Goal: Communication & Community: Share content

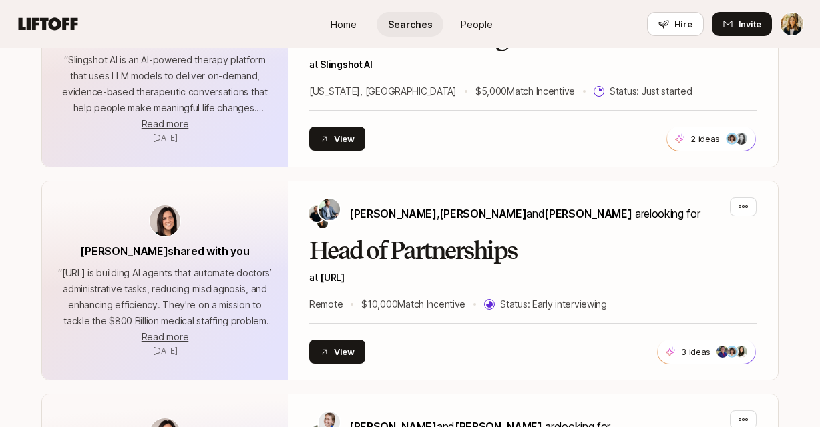
scroll to position [1106, 0]
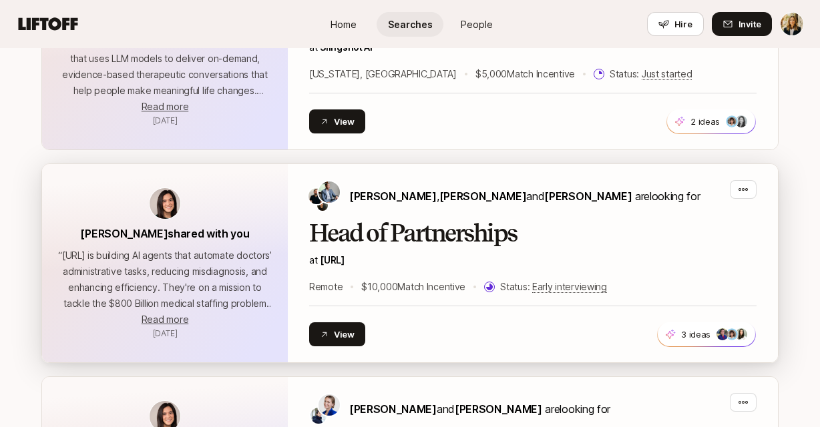
click at [426, 220] on h2 "Head of Partnerships" at bounding box center [532, 233] width 447 height 27
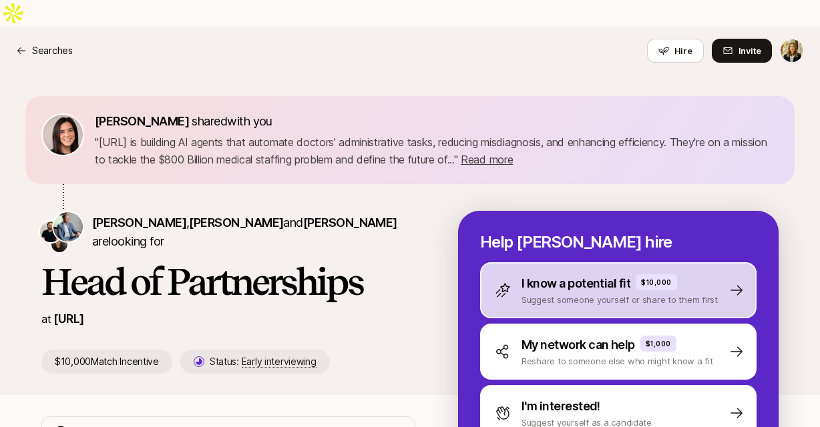
click at [549, 293] on p "Suggest someone yourself or share to them first" at bounding box center [619, 299] width 196 height 13
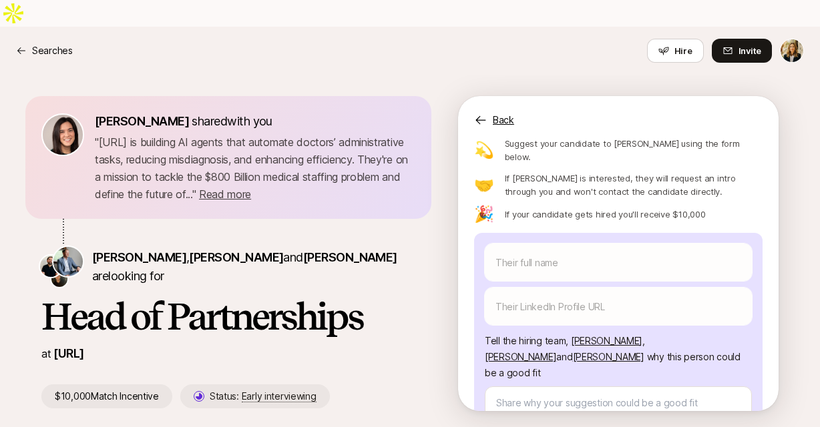
scroll to position [146, 0]
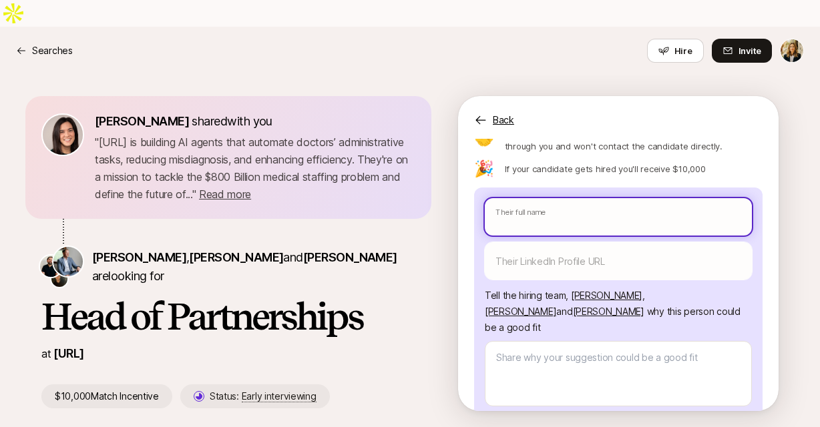
click at [526, 198] on input "text" at bounding box center [618, 216] width 267 height 37
paste input "[PERSON_NAME]"
type textarea "x"
type input "[PERSON_NAME]"
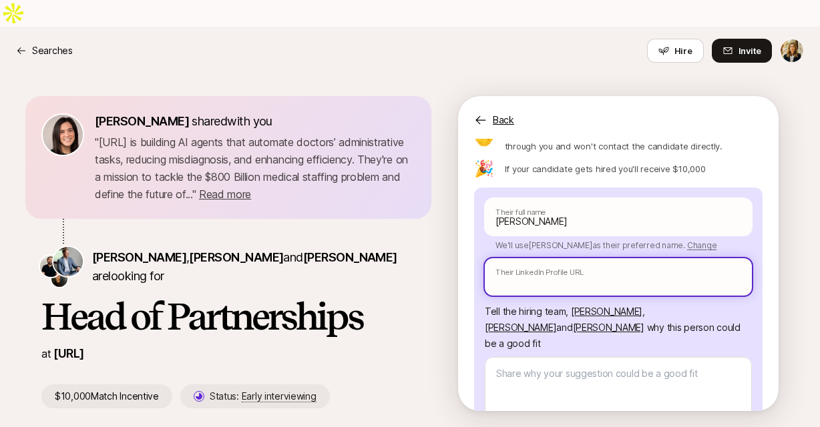
click at [561, 258] on input "text" at bounding box center [618, 276] width 267 height 37
paste input "[URL][DOMAIN_NAME]"
type textarea "x"
type input "[URL][DOMAIN_NAME]"
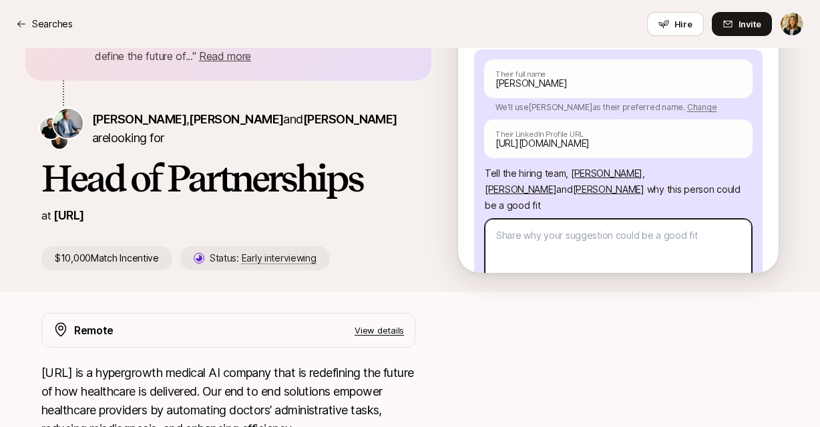
click at [645, 219] on textarea at bounding box center [618, 251] width 267 height 65
type textarea "x"
type textarea "E"
type textarea "x"
type textarea "Em"
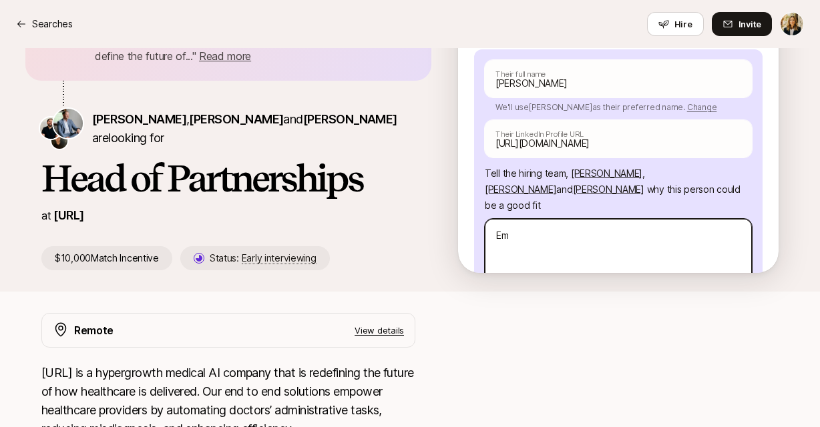
type textarea "x"
type textarea "Emi"
type textarea "x"
type textarea "[PERSON_NAME]"
type textarea "x"
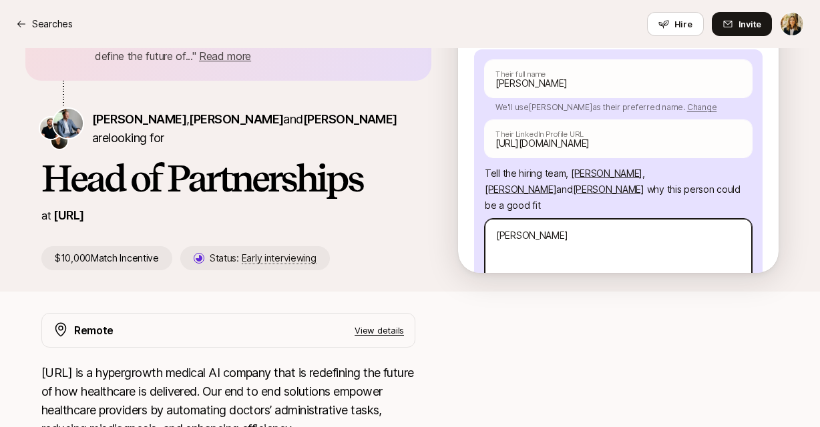
type textarea "[PERSON_NAME]"
type textarea "x"
type textarea "[PERSON_NAME]"
type textarea "x"
type textarea "[PERSON_NAME] is"
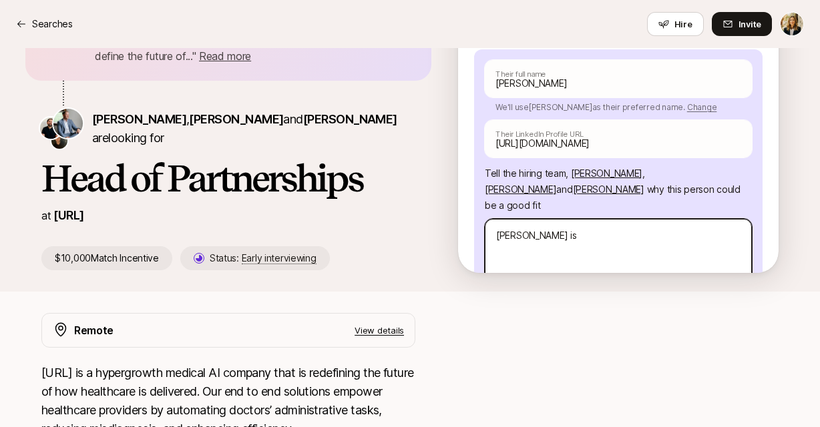
type textarea "x"
type textarea "[PERSON_NAME] is"
type textarea "x"
type textarea "[PERSON_NAME] is i"
type textarea "x"
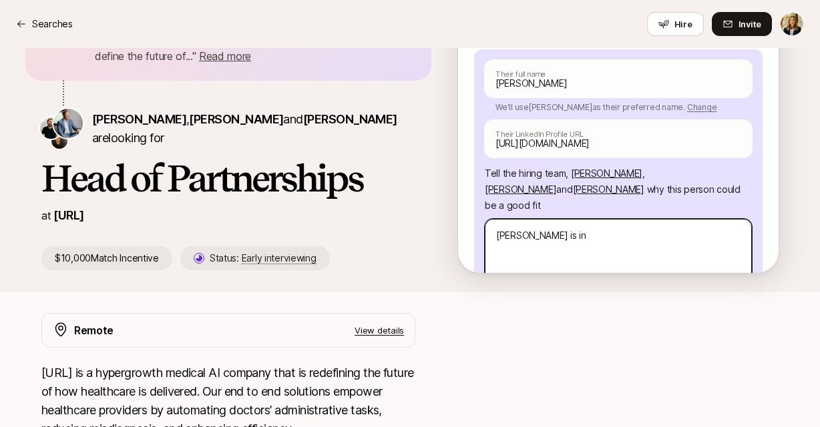
type textarea "[PERSON_NAME] is inc"
type textarea "x"
type textarea "[PERSON_NAME] is incr"
type textarea "x"
type textarea "[PERSON_NAME] is incre"
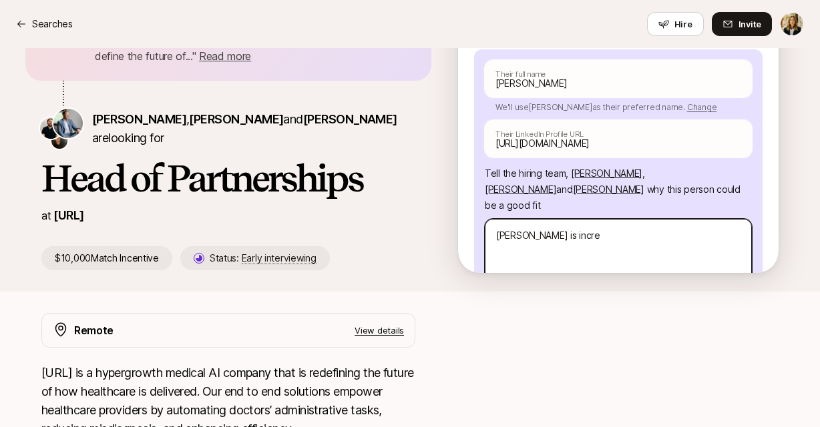
type textarea "x"
type textarea "[PERSON_NAME] is incred"
type textarea "x"
type textarea "[PERSON_NAME] is incredi"
type textarea "x"
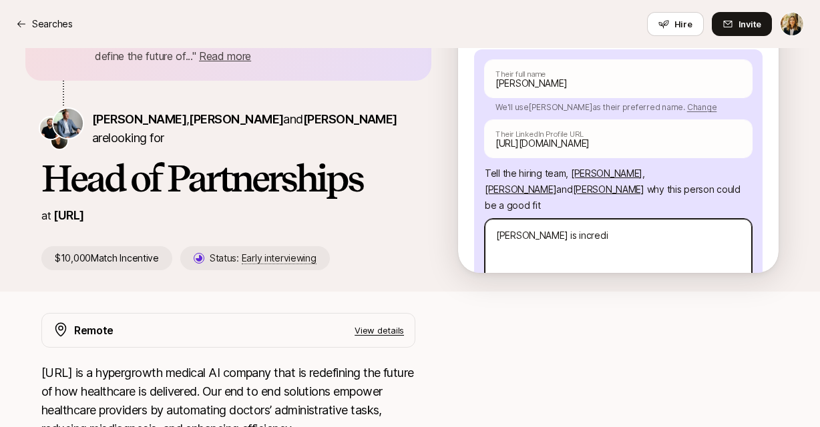
type textarea "[PERSON_NAME] is incredib"
type textarea "x"
type textarea "[PERSON_NAME] is incredibl"
type textarea "x"
type textarea "[PERSON_NAME] is incredible"
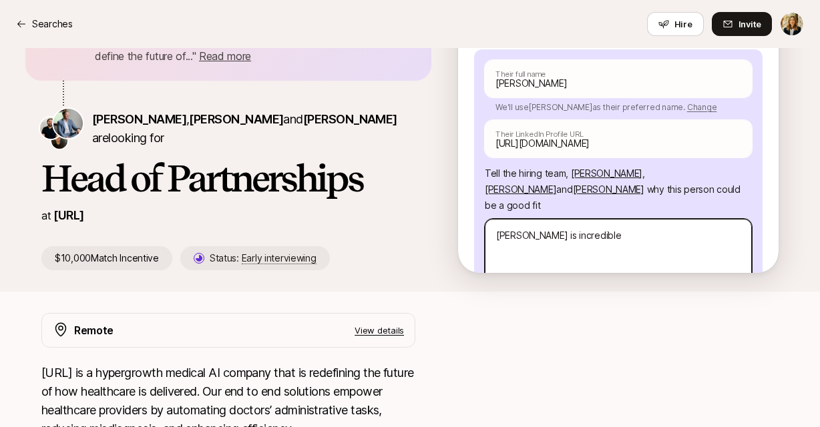
type textarea "x"
type textarea "[PERSON_NAME] is incredible!"
type textarea "x"
type textarea "[PERSON_NAME] is incredible!"
click at [296, 256] on div "[PERSON_NAME] shared with you " [URL] is building AI agents that automate docto…" at bounding box center [409, 125] width 801 height 334
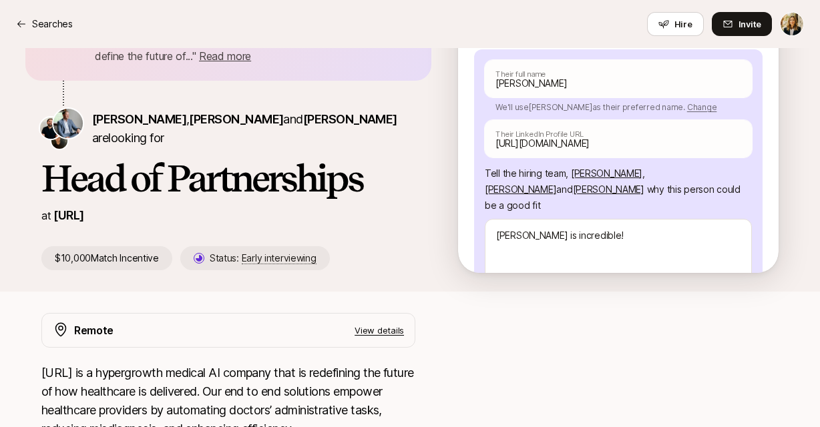
click at [370, 324] on p "View details" at bounding box center [379, 330] width 49 height 13
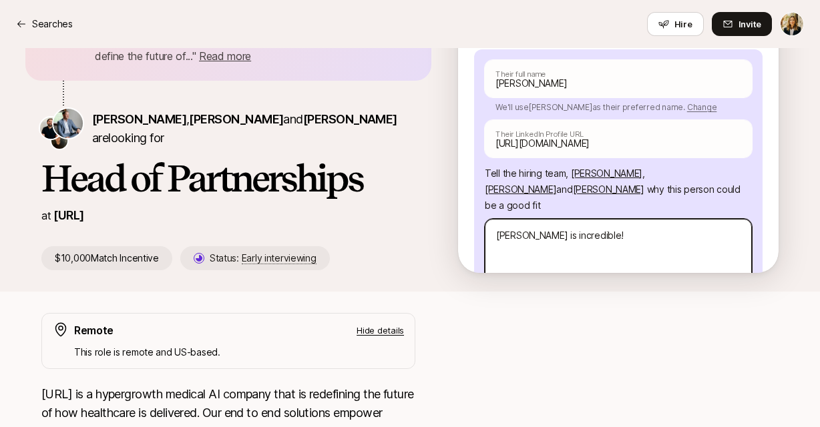
click at [618, 219] on textarea "[PERSON_NAME] is incredible!" at bounding box center [618, 251] width 267 height 65
paste textarea "'m currently an AVP of Payer Sales at a maternal and child healthcare company b…"
type textarea "x"
type textarea "[PERSON_NAME] is incredible! 'm currently an AVP of Payer Sales at a maternal a…"
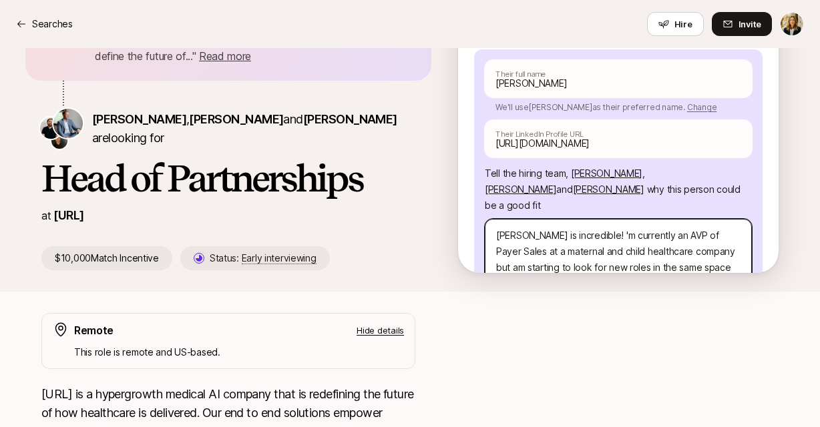
click at [590, 219] on textarea "[PERSON_NAME] is incredible! 'm currently an AVP of Payer Sales at a maternal a…" at bounding box center [618, 251] width 267 height 65
type textarea "x"
type textarea "[PERSON_NAME] is incredible! 'mcurrently an AVP of Payer Sales at a maternal an…"
type textarea "x"
type textarea "[PERSON_NAME] is incredible! 'currently an AVP of Payer Sales at a maternal and…"
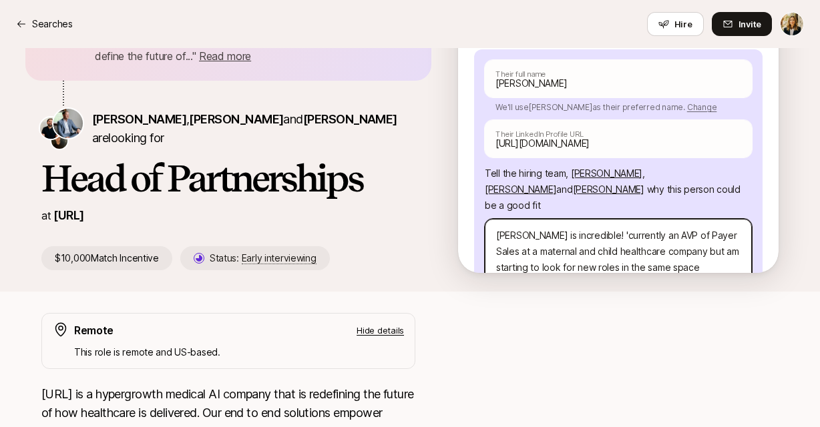
type textarea "x"
type textarea "[PERSON_NAME] is incredible! currently an AVP of Payer Sales at a maternal and …"
type textarea "x"
type textarea "[PERSON_NAME] is incredible! Scurrently an AVP of Payer Sales at a maternal and…"
type textarea "x"
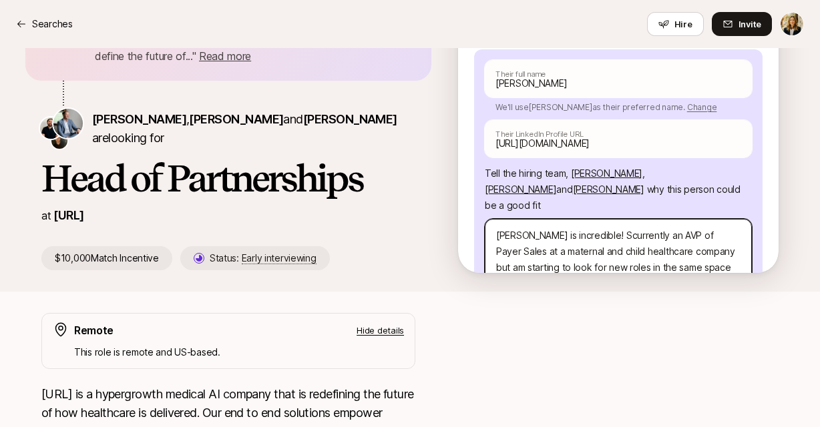
type textarea "[PERSON_NAME] is incredible! Shcurrently an AVP of Payer Sales at a maternal an…"
type textarea "x"
type textarea "[PERSON_NAME] is incredible! Shecurrently an AVP of Payer Sales at a maternal a…"
type textarea "x"
type textarea "[PERSON_NAME] is incredible! She icurrently an AVP of Payer Sales at a maternal…"
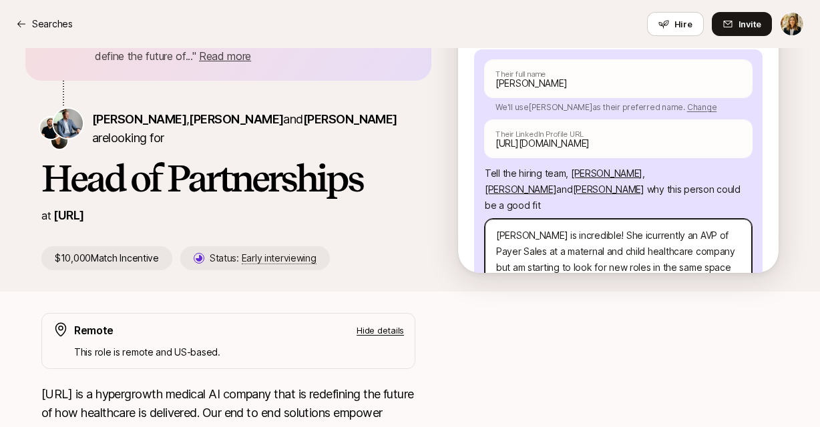
type textarea "x"
type textarea "[PERSON_NAME] is incredible! She iscurrently an AVP of Payer Sales at a materna…"
type textarea "x"
type textarea "[PERSON_NAME] is incredible! She is currently an AVP of Payer Sales at a matern…"
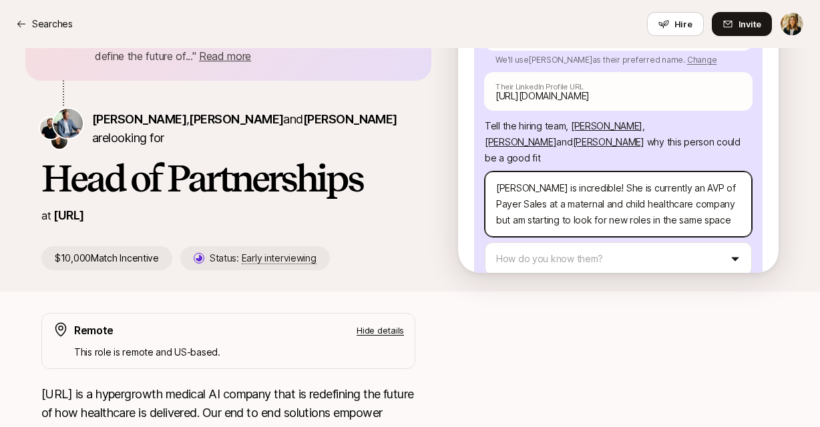
click at [706, 172] on textarea "[PERSON_NAME] is incredible! She is currently an AVP of Payer Sales at a matern…" at bounding box center [618, 204] width 267 height 65
type textarea "x"
type textarea "[PERSON_NAME] is incredible! She is currently an AVP of Payer Sales at a matern…"
type textarea "x"
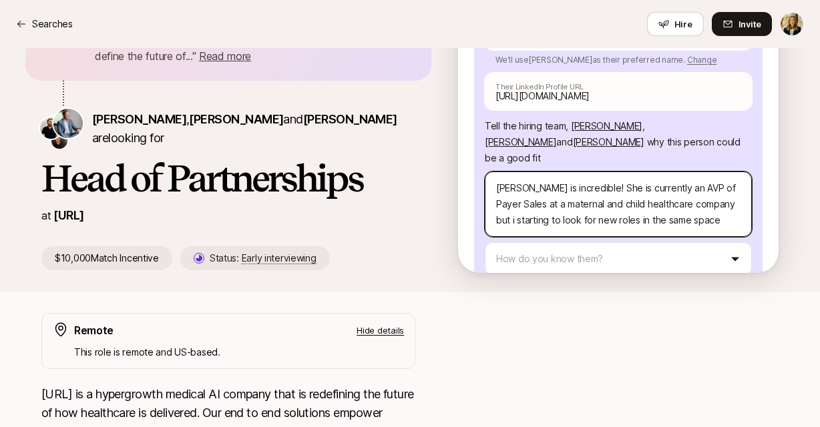
type textarea "[PERSON_NAME] is incredible! She is currently an AVP of Payer Sales at a matern…"
drag, startPoint x: 555, startPoint y: 150, endPoint x: 485, endPoint y: 148, distance: 69.5
click at [485, 172] on textarea "[PERSON_NAME] is incredible! She is currently an AVP of Payer Sales at a matern…" at bounding box center [618, 204] width 267 height 65
type textarea "x"
type textarea "[PERSON_NAME] is incredible! She is currently an AVP of Payer Sales at a matern…"
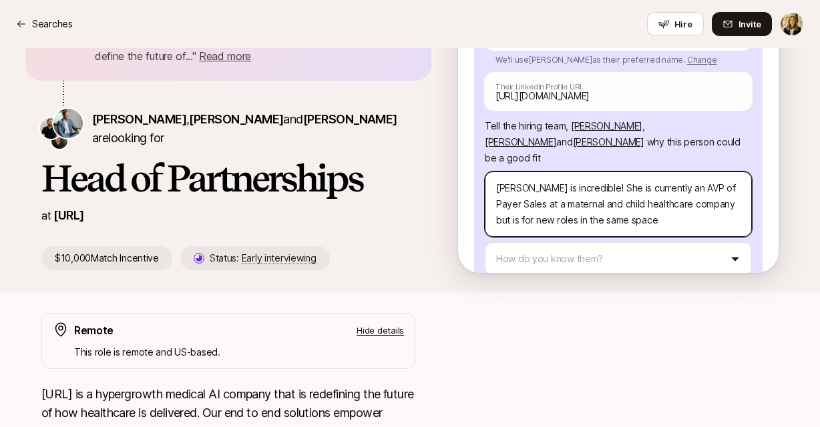
type textarea "x"
type textarea "[PERSON_NAME] is incredible! She is currently an AVP of Payer Sales at a matern…"
type textarea "x"
type textarea "[PERSON_NAME] is incredible! She is currently an AVP of Payer Sales at a matern…"
type textarea "x"
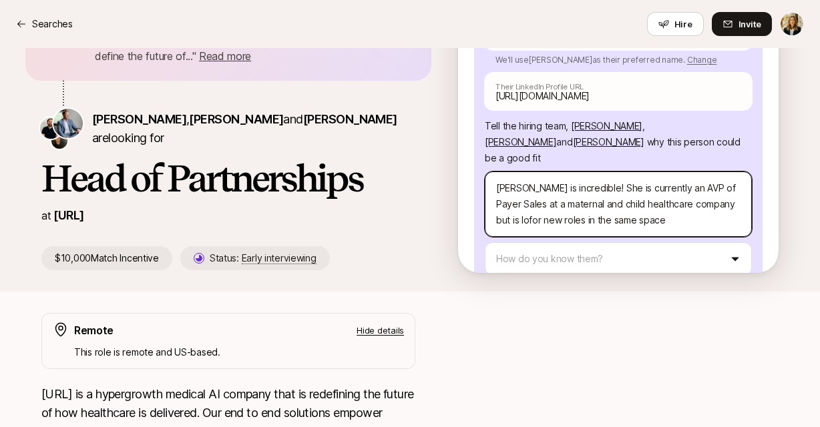
type textarea "[PERSON_NAME] is incredible! She is currently an AVP of Payer Sales at a matern…"
type textarea "x"
type textarea "[PERSON_NAME] is incredible! She is currently an AVP of Payer Sales at a matern…"
type textarea "x"
type textarea "[PERSON_NAME] is incredible! She is currently an AVP of Payer Sales at a matern…"
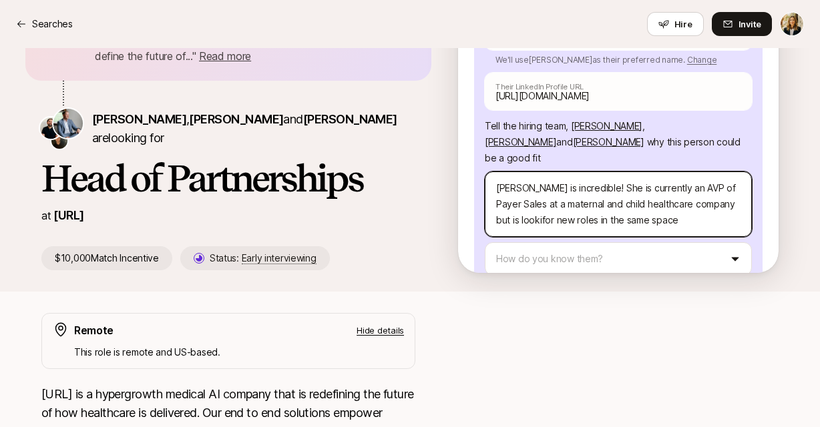
type textarea "x"
type textarea "[PERSON_NAME] is incredible! She is currently an AVP of Payer Sales at a matern…"
type textarea "x"
type textarea "[PERSON_NAME] is incredible! She is currently an AVP of Payer Sales at a matern…"
type textarea "x"
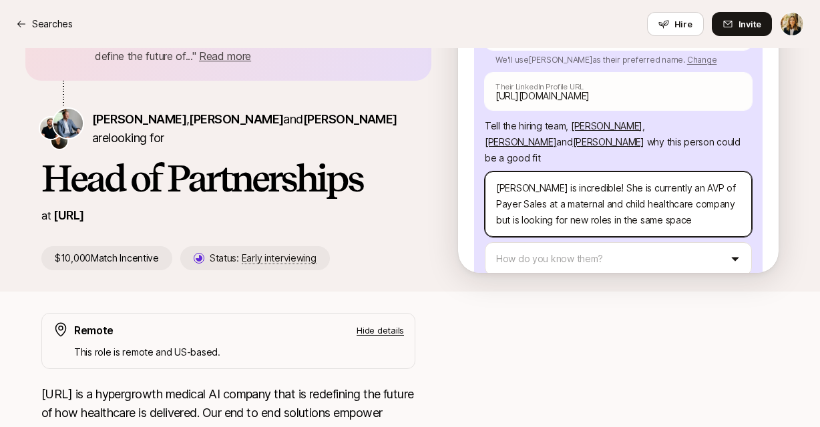
type textarea "[PERSON_NAME] is incredible! She is currently an AVP of Payer Sales at a matern…"
type textarea "x"
type textarea "[PERSON_NAME] is incredible! She is currently an AVP of Payer Sales at a matern…"
type textarea "x"
type textarea "[PERSON_NAME] is incredible! She is currently an AVP of Payer Sales at a matern…"
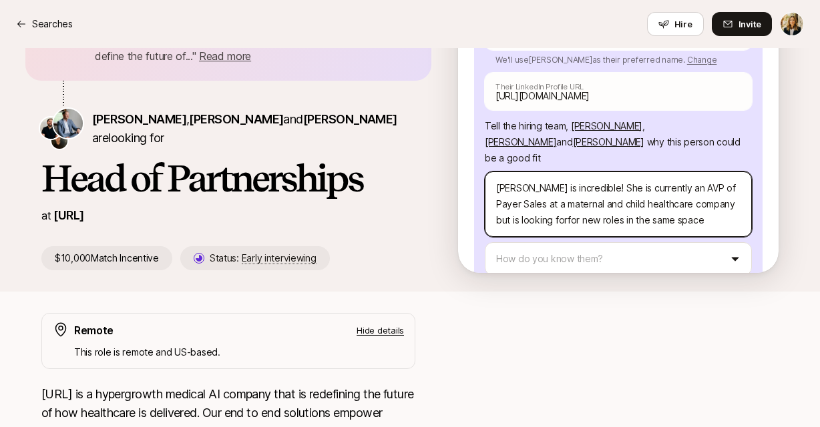
type textarea "x"
type textarea "[PERSON_NAME] is incredible! She is currently an AVP of Payer Sales at a matern…"
type textarea "x"
type textarea "[PERSON_NAME] is incredible! She is currently an AVP of Payer Sales at a matern…"
type textarea "x"
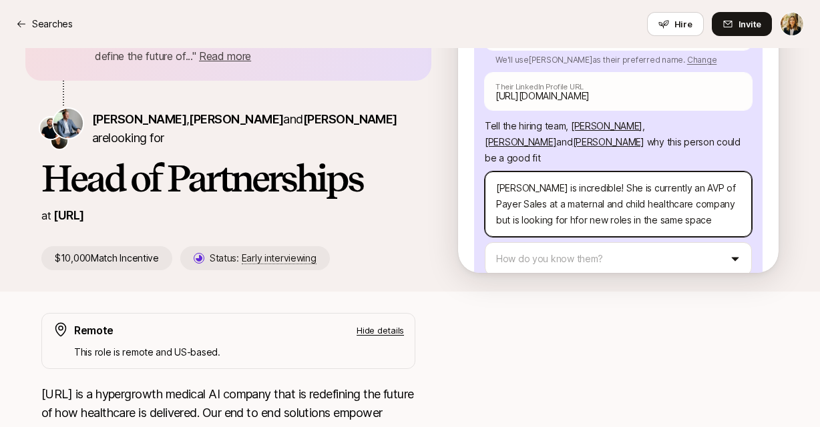
type textarea "[PERSON_NAME] is incredible! She is currently an AVP of Payer Sales at a matern…"
type textarea "x"
type textarea "[PERSON_NAME] is incredible! She is currently an AVP of Payer Sales at a matern…"
type textarea "x"
type textarea "[PERSON_NAME] is incredible! She is currently an AVP of Payer Sales at a matern…"
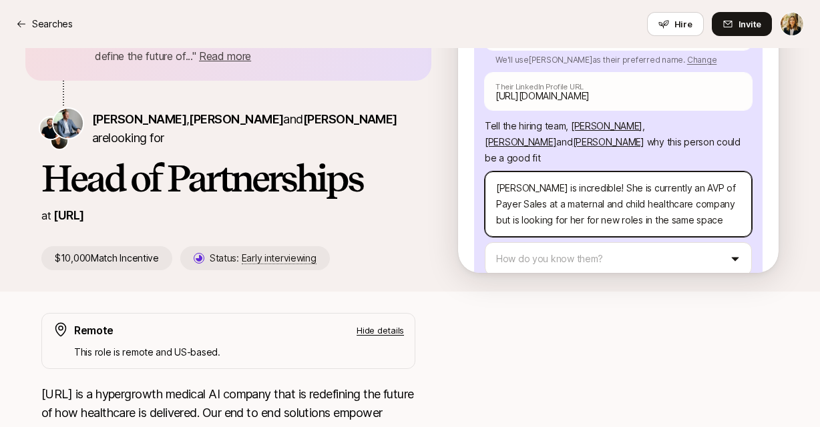
drag, startPoint x: 526, startPoint y: 150, endPoint x: 664, endPoint y: 148, distance: 137.6
click at [664, 172] on textarea "[PERSON_NAME] is incredible! She is currently an AVP of Payer Sales at a matern…" at bounding box center [618, 204] width 267 height 65
type textarea "x"
type textarea "[PERSON_NAME] is incredible! She is currently an AVP of Payer Sales at a matern…"
type textarea "x"
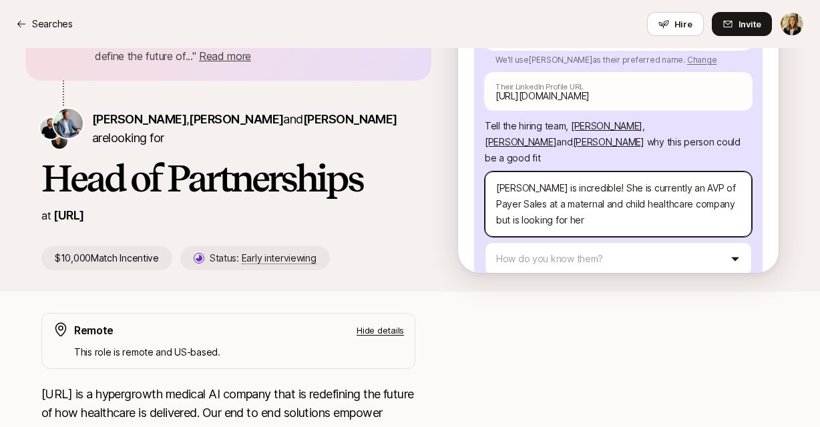
type textarea "[PERSON_NAME] is incredible! She is currently an AVP of Payer Sales at a matern…"
type textarea "x"
type textarea "[PERSON_NAME] is incredible! She is currently an AVP of Payer Sales at a matern…"
type textarea "x"
type textarea "[PERSON_NAME] is incredible! She is currently an AVP of Payer Sales at a matern…"
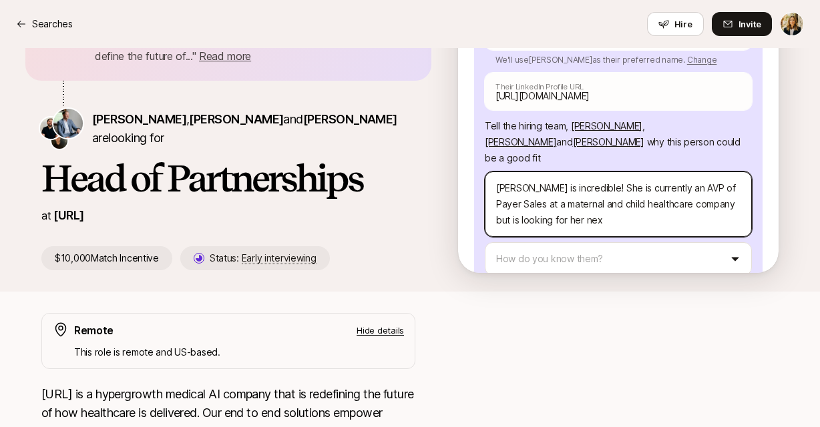
type textarea "x"
type textarea "[PERSON_NAME] is incredible! She is currently an AVP of Payer Sales at a matern…"
type textarea "x"
type textarea "[PERSON_NAME] is incredible! She is currently an AVP of Payer Sales at a matern…"
type textarea "x"
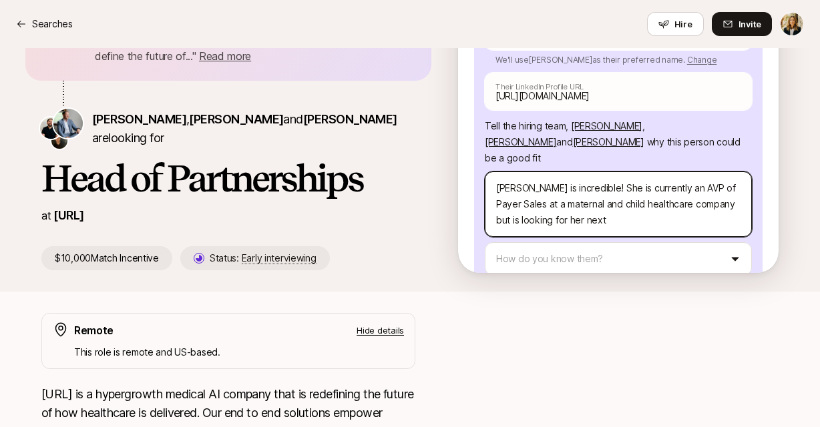
type textarea "[PERSON_NAME] is incredible! She is currently an AVP of Payer Sales at a matern…"
type textarea "x"
type textarea "[PERSON_NAME] is incredible! She is currently an AVP of Payer Sales at a matern…"
type textarea "x"
type textarea "[PERSON_NAME] is incredible! She is currently an AVP of Payer Sales at a matern…"
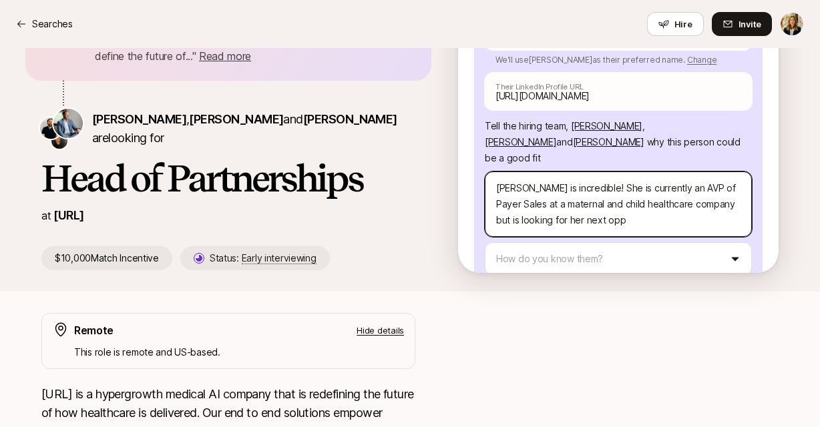
type textarea "x"
type textarea "[PERSON_NAME] is incredible! She is currently an AVP of Payer Sales at a matern…"
type textarea "x"
type textarea "[PERSON_NAME] is incredible! She is currently an AVP of Payer Sales at a matern…"
type textarea "x"
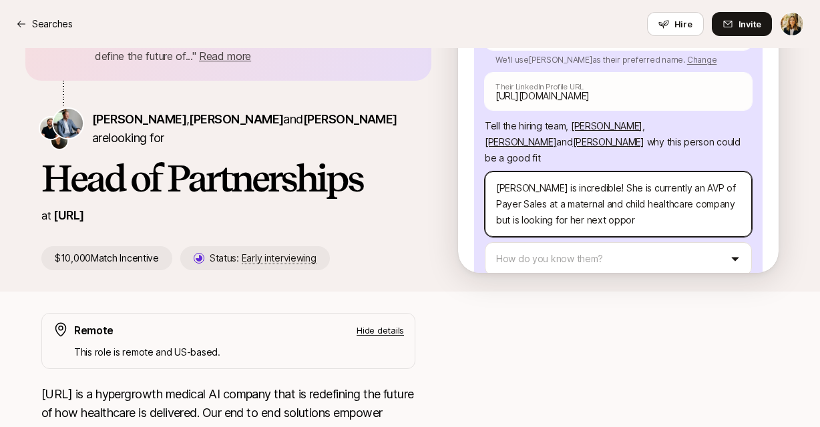
type textarea "[PERSON_NAME] is incredible! She is currently an AVP of Payer Sales at a matern…"
type textarea "x"
type textarea "[PERSON_NAME] is incredible! She is currently an AVP of Payer Sales at a matern…"
type textarea "x"
type textarea "[PERSON_NAME] is incredible! She is currently an AVP of Payer Sales at a matern…"
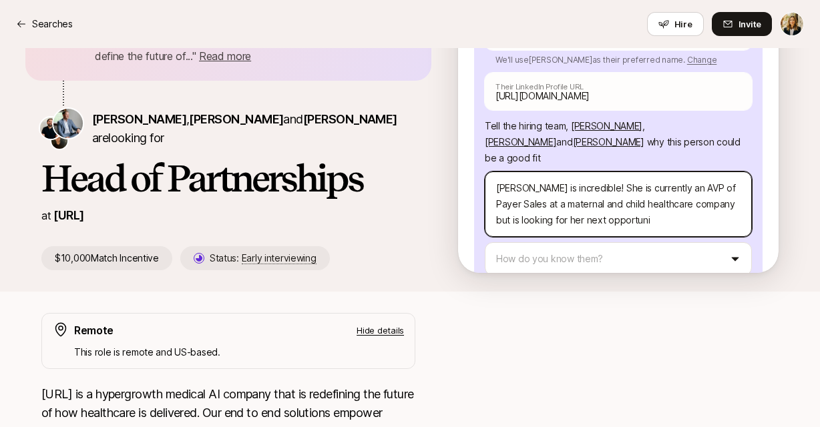
type textarea "x"
type textarea "[PERSON_NAME] is incredible! She is currently an AVP of Payer Sales at a matern…"
type textarea "x"
type textarea "[PERSON_NAME] is incredible! She is currently an AVP of Payer Sales at a matern…"
type textarea "x"
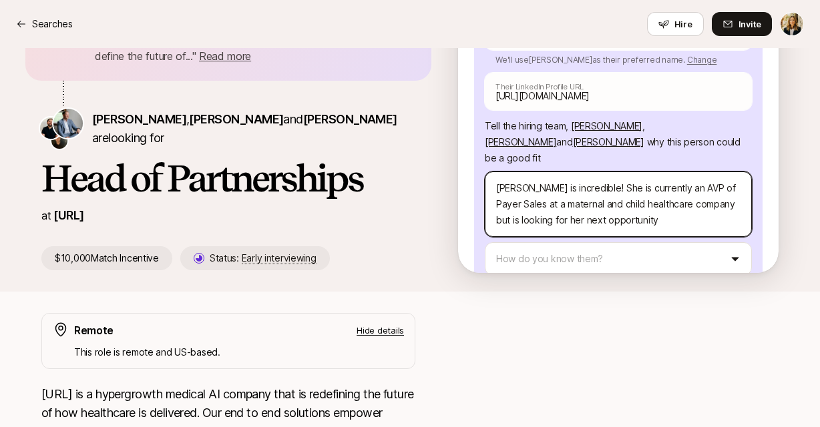
type textarea "[PERSON_NAME] is incredible! She is currently an AVP of Payer Sales at a matern…"
type textarea "x"
type textarea "[PERSON_NAME] is incredible! She is currently an AVP of Payer Sales at a matern…"
type textarea "x"
type textarea "[PERSON_NAME] is incredible! She is currently an AVP of Payer Sales at a matern…"
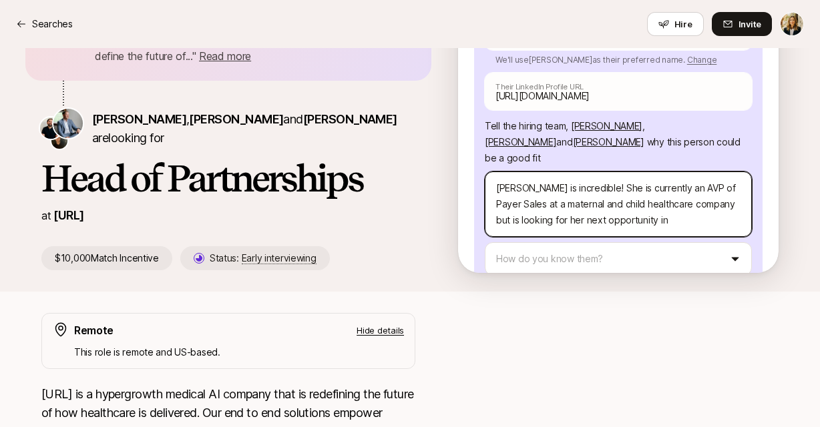
type textarea "x"
type textarea "[PERSON_NAME] is incredible! She is currently an AVP of Payer Sales at a matern…"
type textarea "x"
type textarea "[PERSON_NAME] is incredible! She is currently an AVP of Payer Sales at a matern…"
type textarea "x"
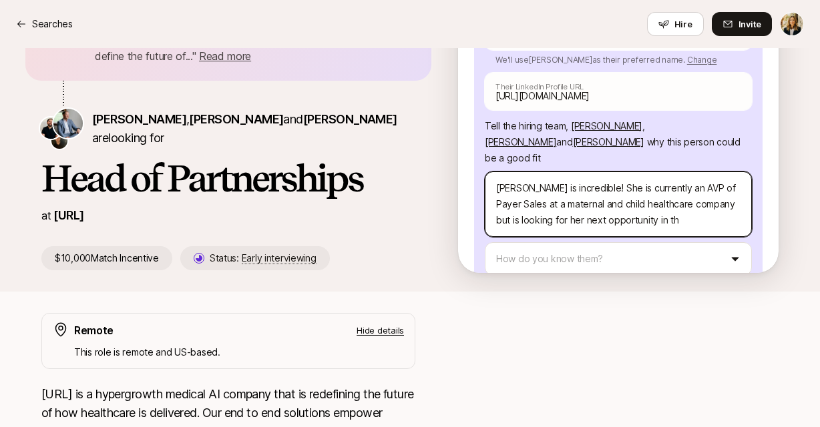
type textarea "[PERSON_NAME] is incredible! She is currently an AVP of Payer Sales at a matern…"
type textarea "x"
type textarea "[PERSON_NAME] is incredible! She is currently an AVP of Payer Sales at a matern…"
type textarea "x"
type textarea "[PERSON_NAME] is incredible! She is currently an AVP of Payer Sales at a matern…"
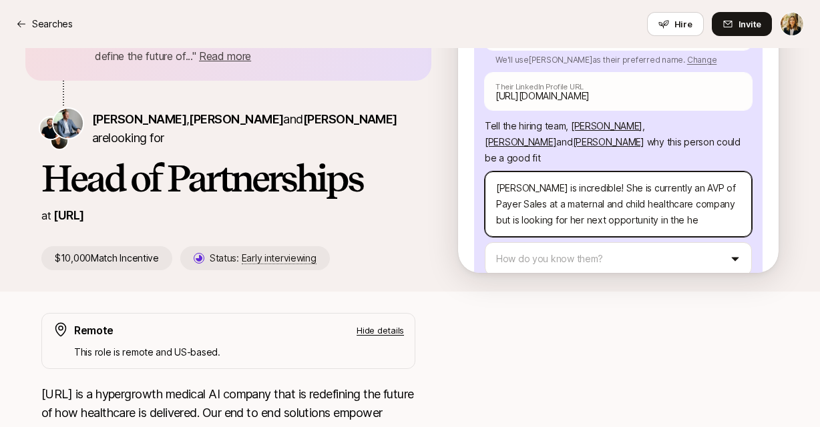
type textarea "x"
type textarea "[PERSON_NAME] is incredible! She is currently an AVP of Payer Sales at a matern…"
type textarea "x"
type textarea "[PERSON_NAME] is incredible! She is currently an AVP of Payer Sales at a matern…"
type textarea "x"
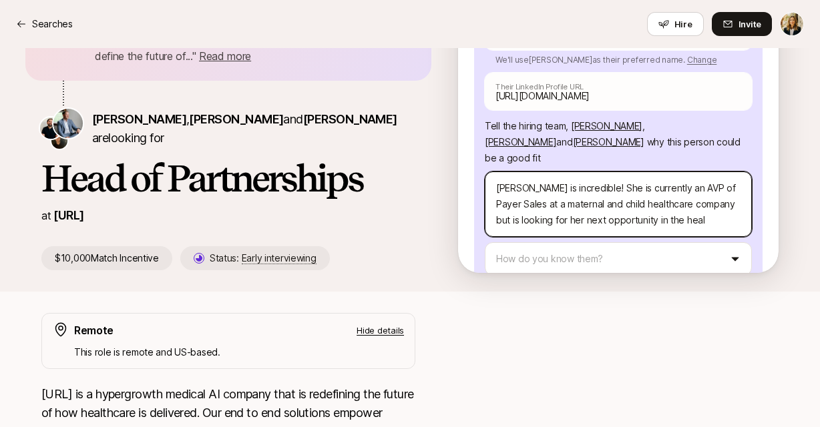
type textarea "[PERSON_NAME] is incredible! She is currently an AVP of Payer Sales at a matern…"
type textarea "x"
type textarea "[PERSON_NAME] is incredible! She is currently an AVP of Payer Sales at a matern…"
type textarea "x"
type textarea "[PERSON_NAME] is incredible! She is currently an AVP of Payer Sales at a matern…"
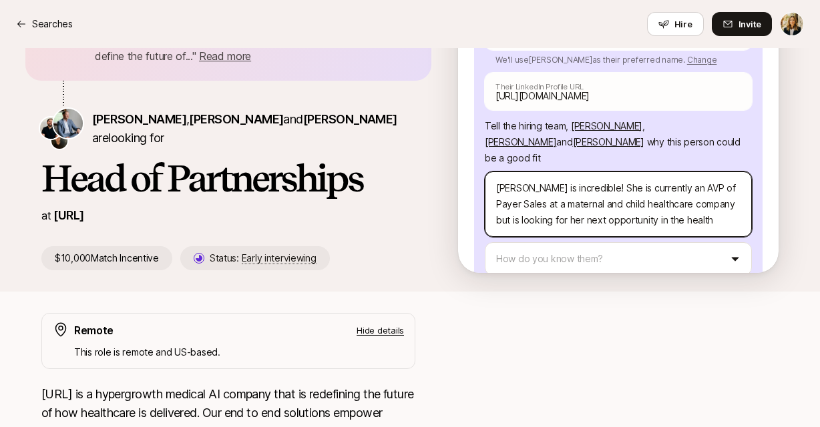
type textarea "x"
type textarea "[PERSON_NAME] is incredible! She is currently an AVP of Payer Sales at a matern…"
type textarea "x"
type textarea "[PERSON_NAME] is incredible! She is currently an AVP of Payer Sales at a matern…"
type textarea "x"
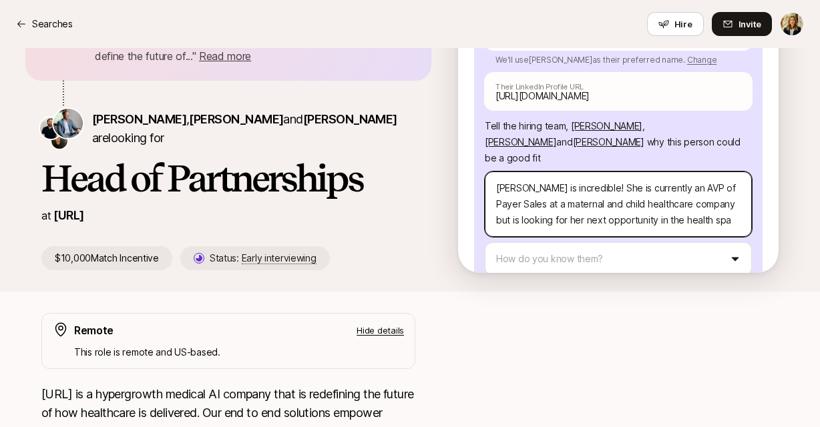
type textarea "[PERSON_NAME] is incredible! She is currently an AVP of Payer Sales at a matern…"
type textarea "x"
type textarea "[PERSON_NAME] is incredible! She is currently an AVP of Payer Sales at a matern…"
type textarea "x"
type textarea "[PERSON_NAME] is incredible! She is currently an AVP of Payer Sales at a matern…"
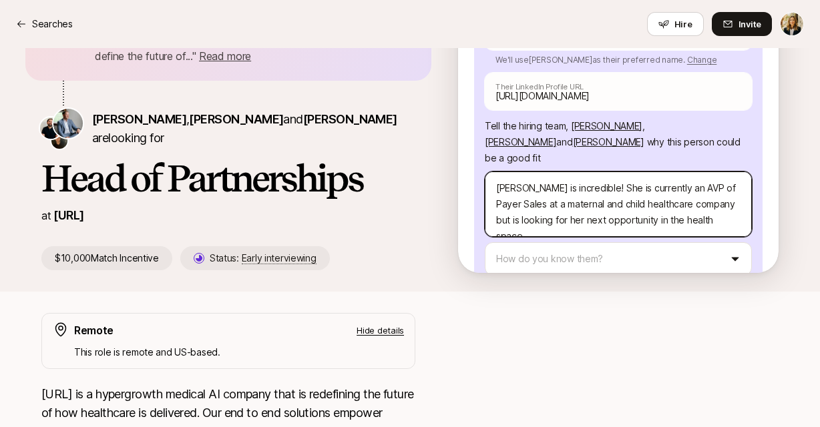
type textarea "x"
type textarea "[PERSON_NAME] is incredible! She is currently an AVP of Payer Sales at a matern…"
type textarea "x"
type textarea "[PERSON_NAME] is incredible! She is currently an AVP of Payer Sales at a matern…"
type textarea "x"
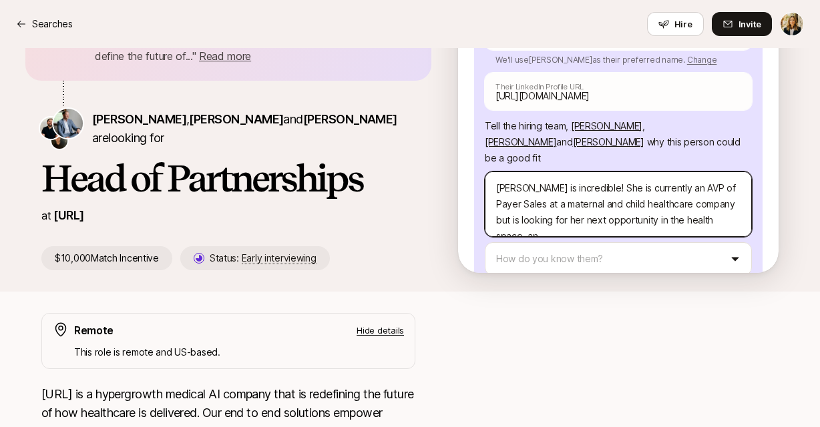
type textarea "[PERSON_NAME] is incredible! She is currently an AVP of Payer Sales at a matern…"
type textarea "x"
type textarea "[PERSON_NAME] is incredible! She is currently an AVP of Payer Sales at a matern…"
type textarea "x"
type textarea "[PERSON_NAME] is incredible! She is currently an AVP of Payer Sales at a matern…"
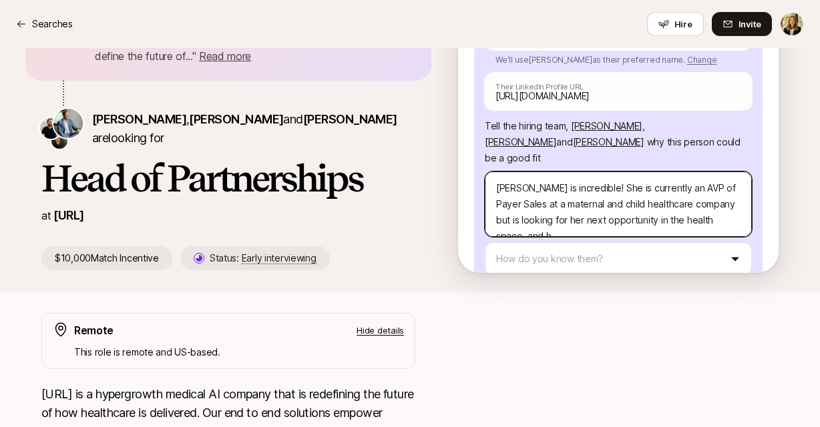
type textarea "x"
type textarea "[PERSON_NAME] is incredible! She is currently an AVP of Payer Sales at a matern…"
type textarea "x"
type textarea "[PERSON_NAME] is incredible! She is currently an AVP of Payer Sales at a matern…"
type textarea "x"
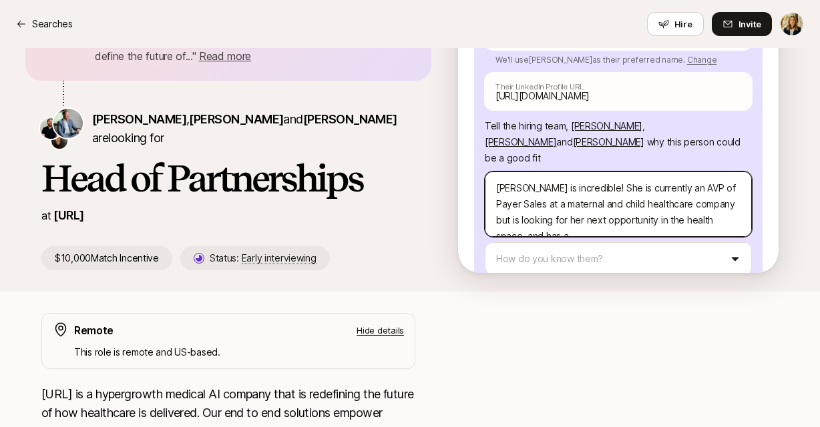
type textarea "[PERSON_NAME] is incredible! She is currently an AVP of Payer Sales at a matern…"
type textarea "x"
type textarea "[PERSON_NAME] is incredible! She is currently an AVP of Payer Sales at a matern…"
type textarea "x"
type textarea "[PERSON_NAME] is incredible! She is currently an AVP of Payer Sales at a matern…"
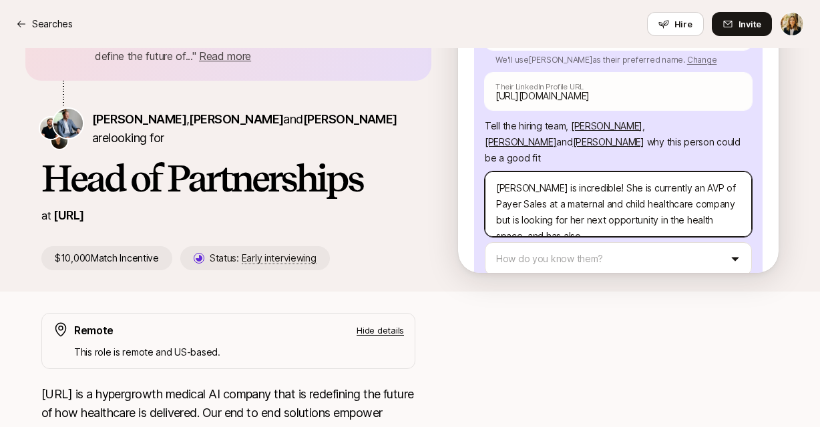
type textarea "x"
type textarea "[PERSON_NAME] is incredible! She is currently an AVP of Payer Sales at a matern…"
type textarea "x"
type textarea "[PERSON_NAME] is incredible! She is currently an AVP of Payer Sales at a matern…"
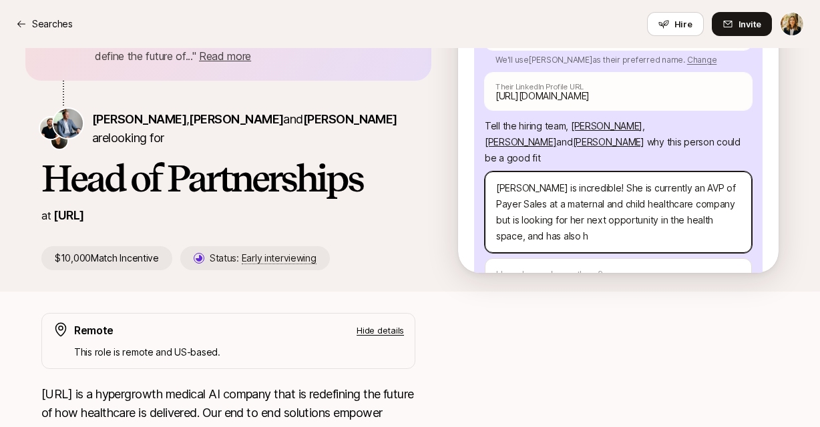
type textarea "x"
type textarea "[PERSON_NAME] is incredible! She is currently an AVP of Payer Sales at a matern…"
type textarea "x"
type textarea "[PERSON_NAME] is incredible! She is currently an AVP of Payer Sales at a matern…"
type textarea "x"
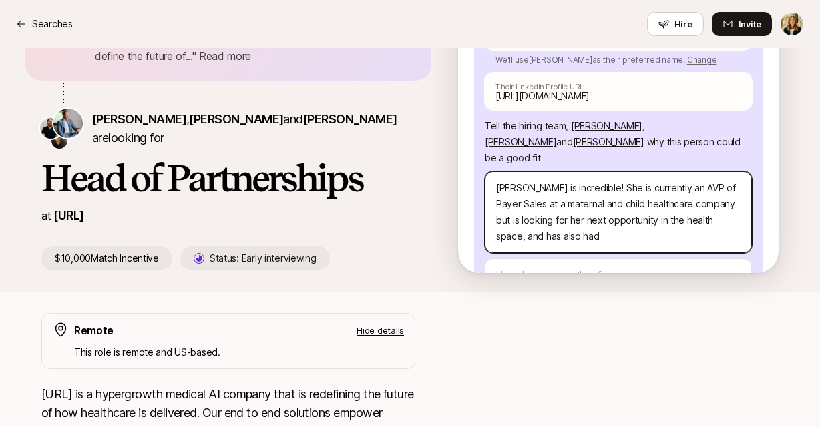
type textarea "[PERSON_NAME] is incredible! She is currently an AVP of Payer Sales at a matern…"
type textarea "x"
type textarea "[PERSON_NAME] is incredible! She is currently an AVP of Payer Sales at a matern…"
type textarea "x"
type textarea "[PERSON_NAME] is incredible! She is currently an AVP of Payer Sales at a matern…"
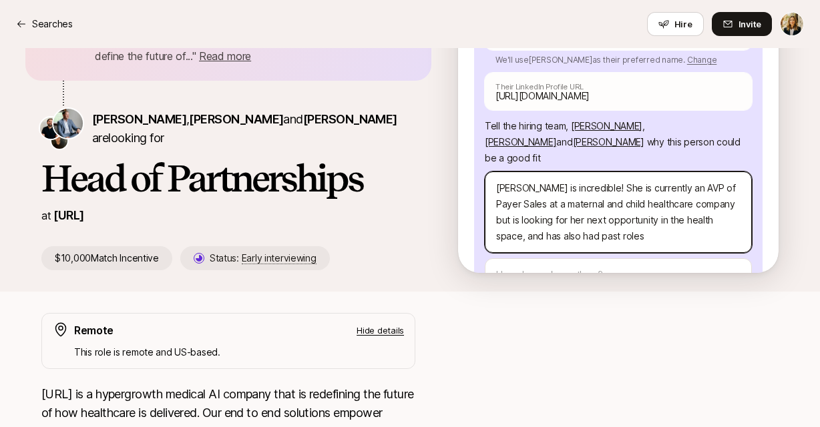
paste textarea "held growth, product, and research leadership roles at Brightline, Omada Health…"
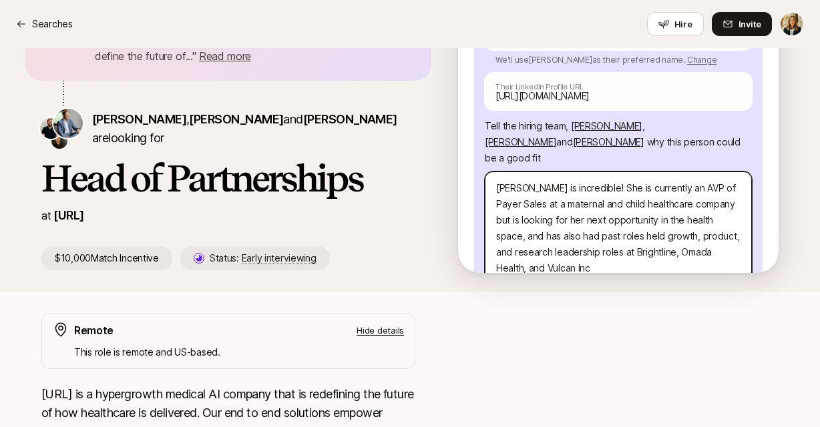
click at [620, 182] on textarea "[PERSON_NAME] is incredible! She is currently an AVP of Payer Sales at a matern…" at bounding box center [618, 229] width 267 height 114
drag, startPoint x: 698, startPoint y: 182, endPoint x: 698, endPoint y: 190, distance: 8.0
click at [698, 190] on textarea "[PERSON_NAME] is incredible! She is currently an AVP of Payer Sales at a matern…" at bounding box center [618, 229] width 267 height 114
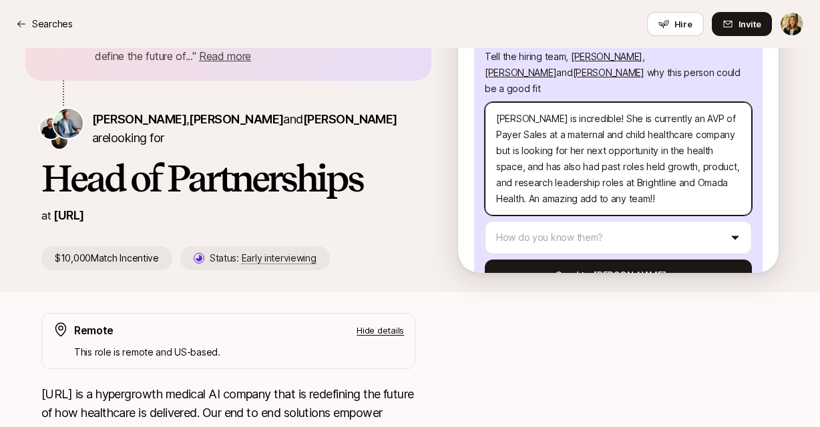
click at [539, 127] on textarea "[PERSON_NAME] is incredible! She is currently an AVP of Payer Sales at a matern…" at bounding box center [618, 159] width 267 height 114
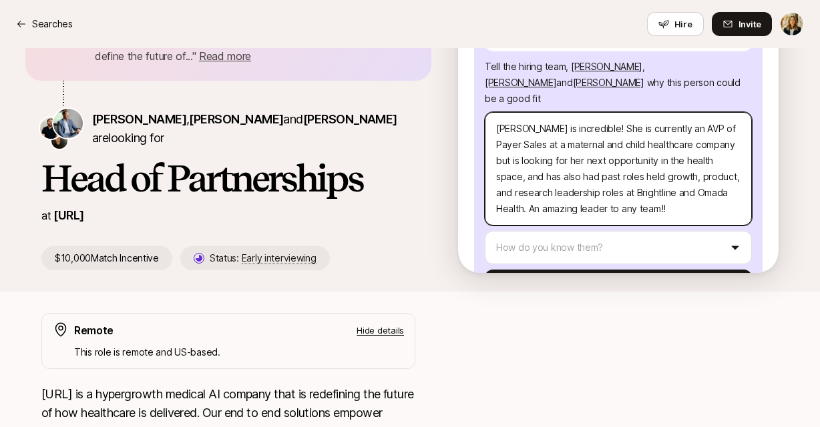
scroll to position [244, 0]
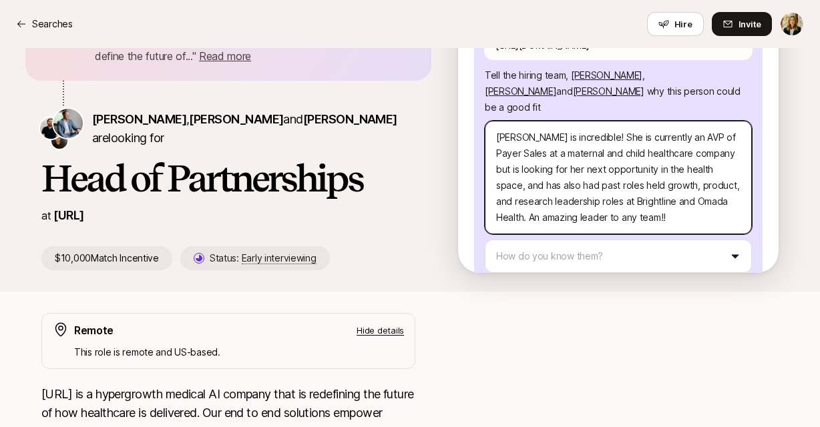
drag, startPoint x: 622, startPoint y: 146, endPoint x: 561, endPoint y: 146, distance: 61.4
click at [560, 146] on textarea "[PERSON_NAME] is incredible! She is currently an AVP of Payer Sales at a matern…" at bounding box center [618, 178] width 267 height 114
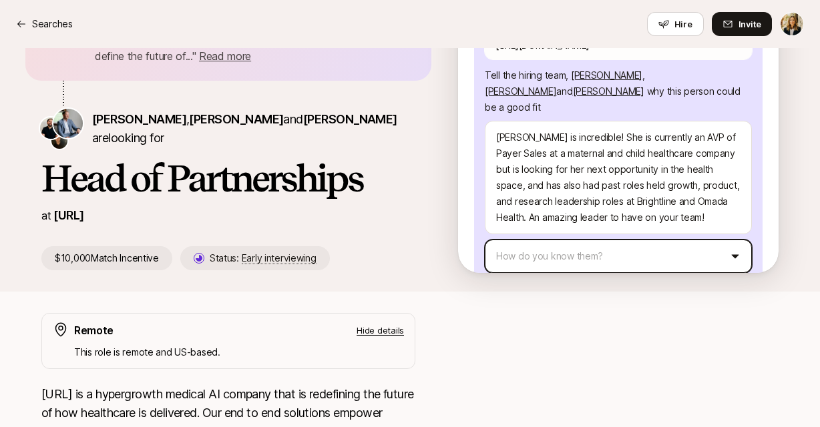
click at [555, 178] on html "Searches Searches Hire Invite [PERSON_NAME] shared with you " [URL] is building…" at bounding box center [410, 75] width 820 height 427
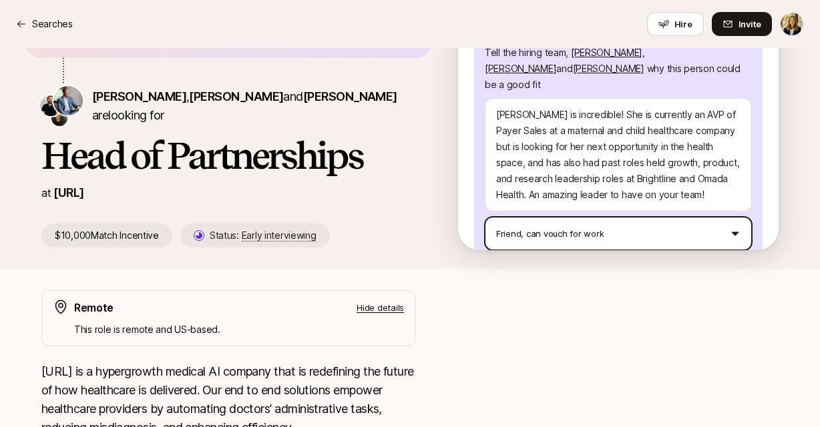
scroll to position [143, 0]
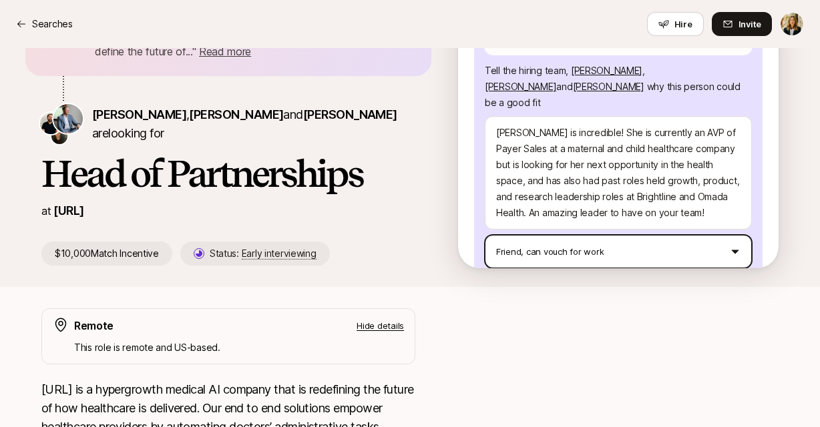
click at [537, 189] on html "Searches Searches Hire Invite [PERSON_NAME] shared with you " [URL] is building…" at bounding box center [410, 70] width 820 height 427
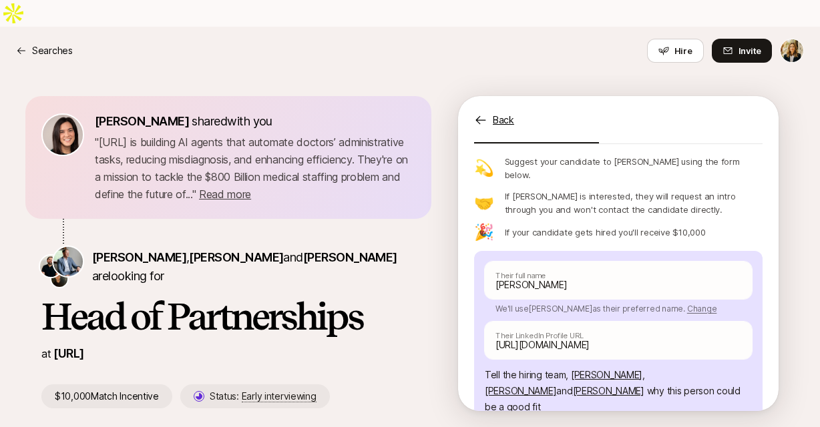
scroll to position [222, 0]
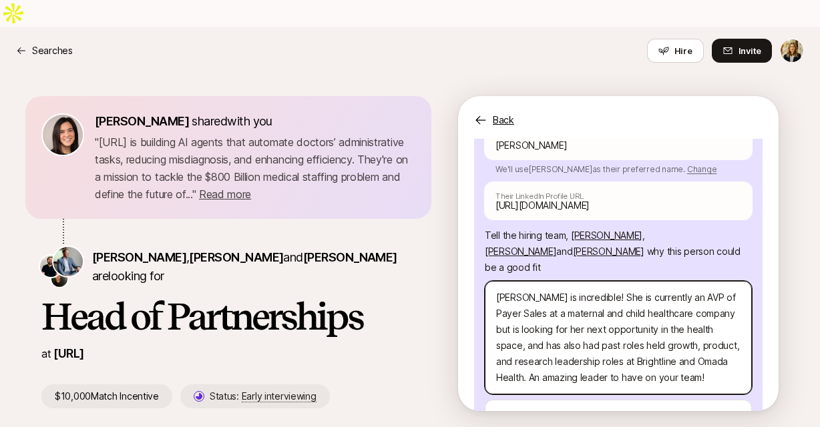
click at [499, 281] on textarea "[PERSON_NAME] is incredible! She is currently an AVP of Payer Sales at a matern…" at bounding box center [618, 338] width 267 height 114
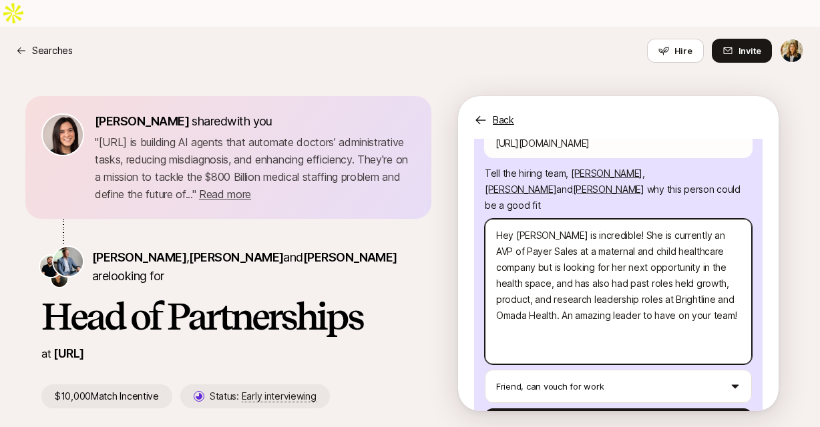
scroll to position [286, 0]
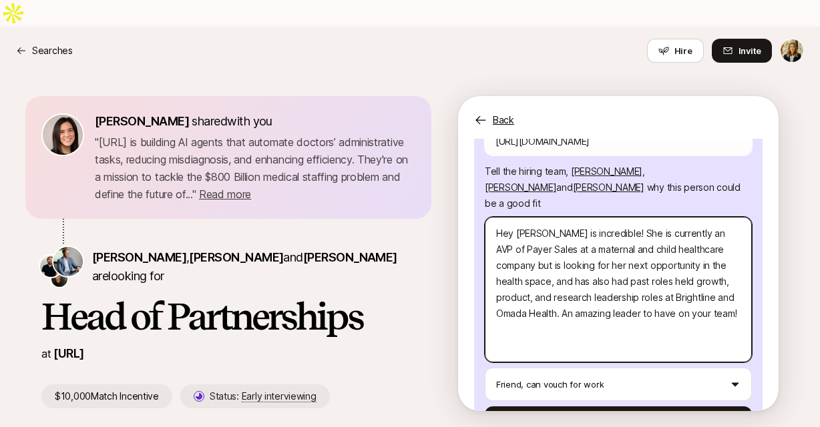
click at [580, 277] on textarea "Hey [PERSON_NAME] is incredible! She is currently an AVP of Payer Sales at a ma…" at bounding box center [618, 290] width 267 height 146
click at [677, 275] on textarea "Hey [PERSON_NAME] is incredible! She is currently an AVP of Payer Sales at a ma…" at bounding box center [618, 290] width 267 height 146
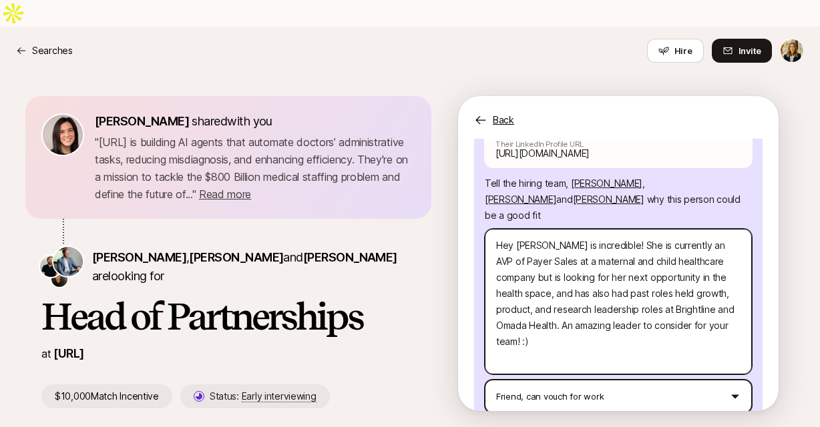
scroll to position [292, 0]
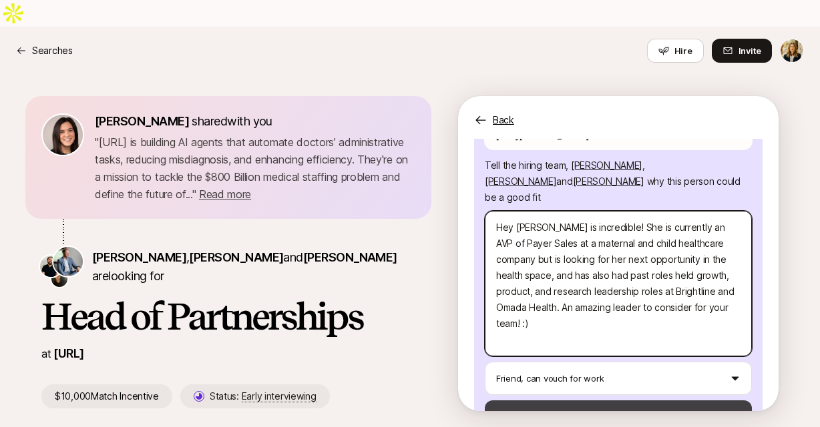
click at [591, 401] on button "Send to [PERSON_NAME]" at bounding box center [618, 417] width 267 height 32
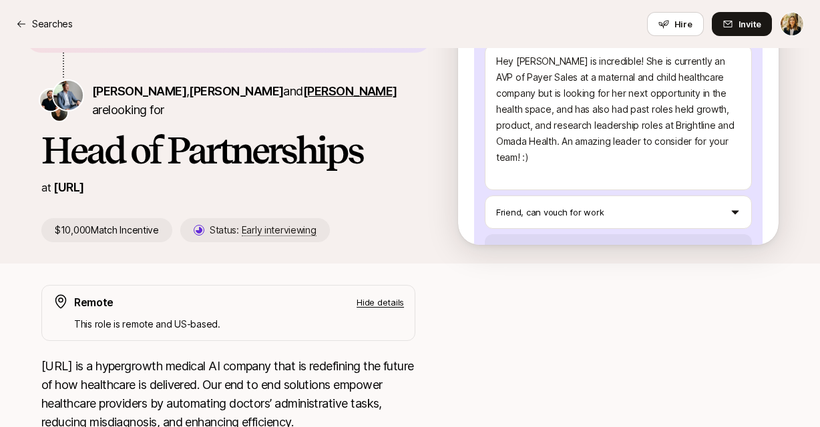
scroll to position [224, 0]
